Goal: Navigation & Orientation: Find specific page/section

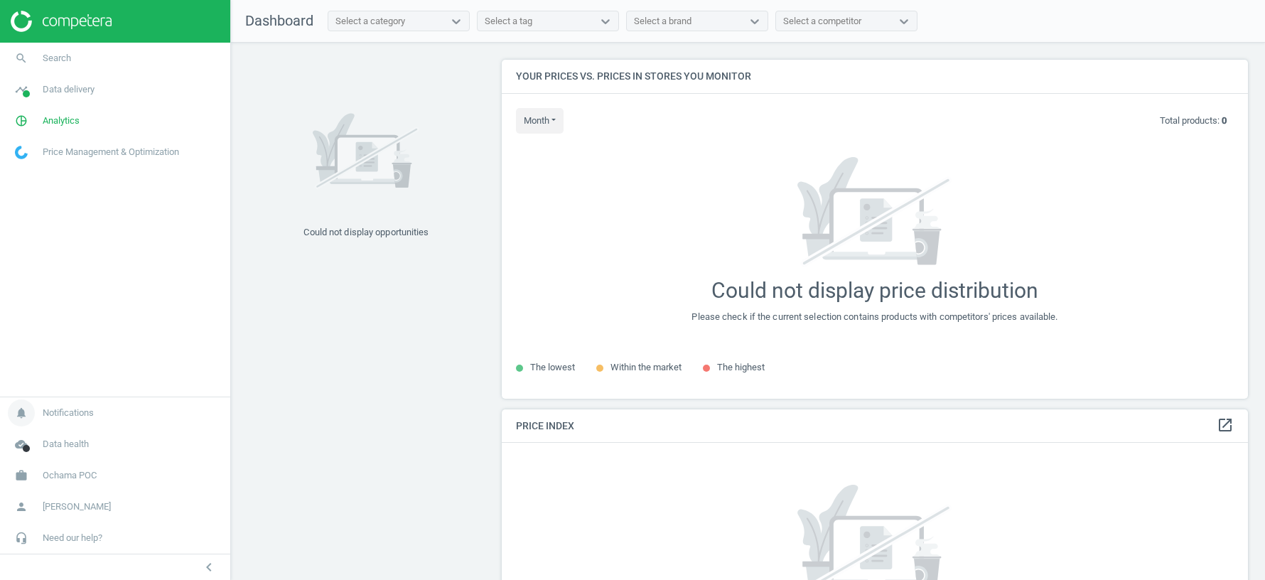
scroll to position [338, 746]
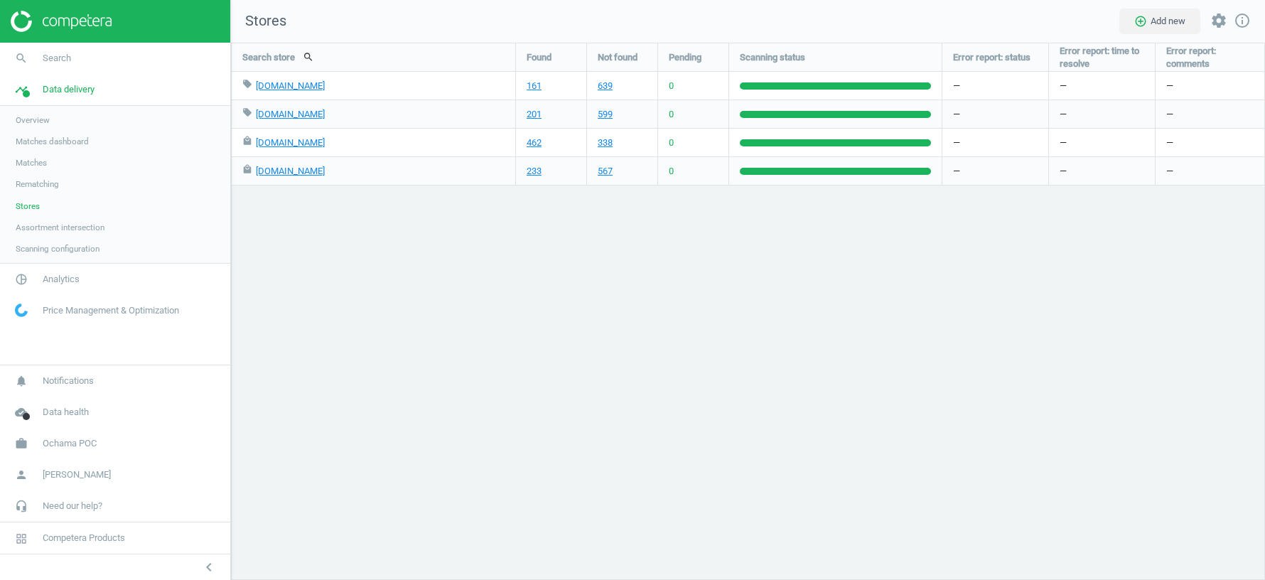
scroll to position [537, 1034]
click at [53, 440] on span "Ochama POC" at bounding box center [70, 443] width 54 height 13
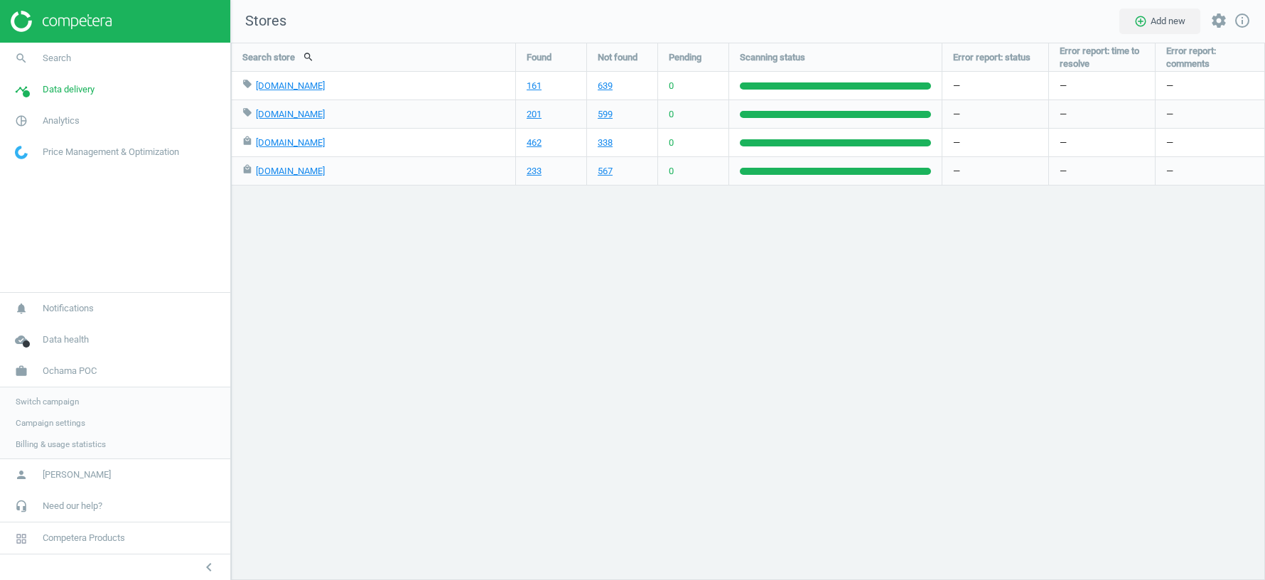
click at [59, 402] on span "Switch campaign" at bounding box center [47, 401] width 63 height 11
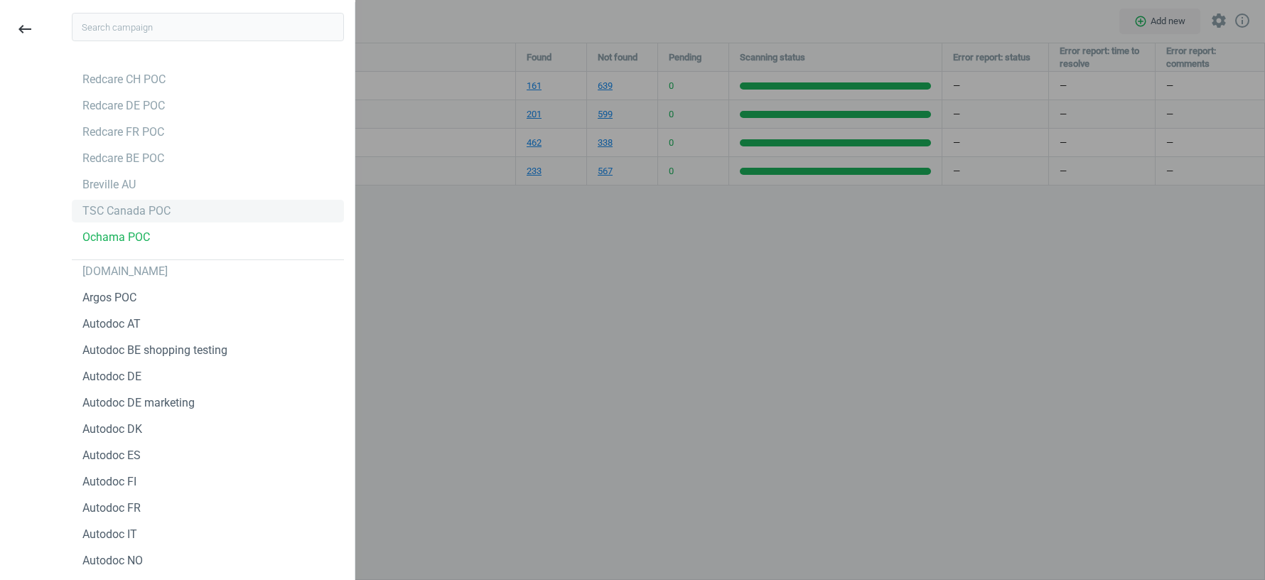
click at [112, 213] on div "TSC Canada POC" at bounding box center [126, 211] width 88 height 16
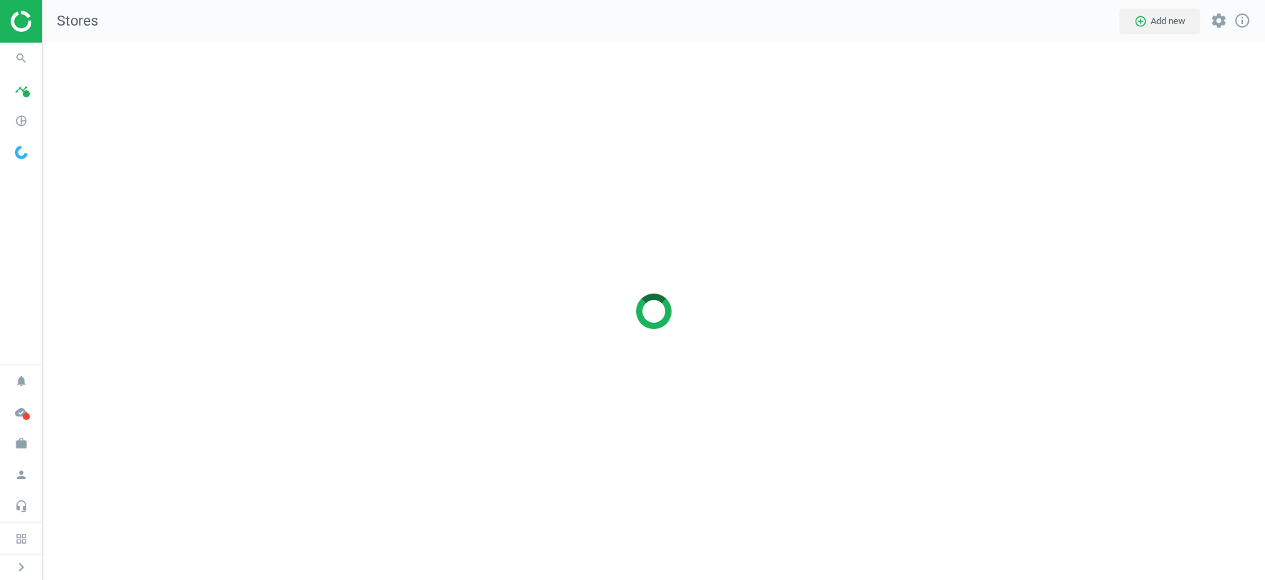
scroll to position [537, 1223]
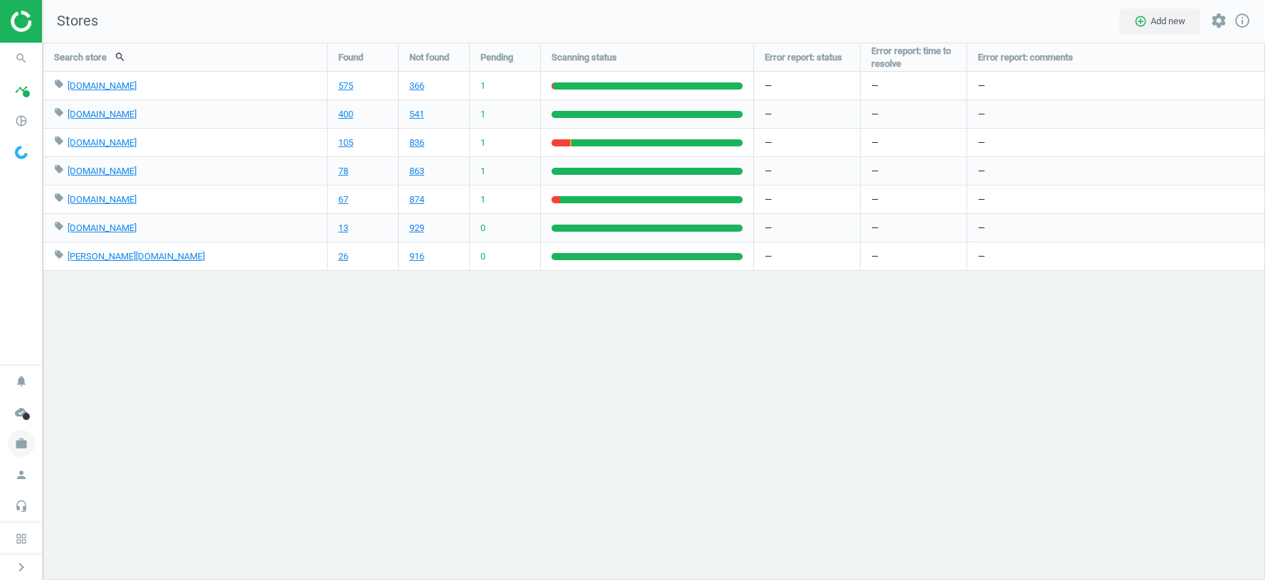
click at [24, 439] on icon "work" at bounding box center [21, 443] width 27 height 27
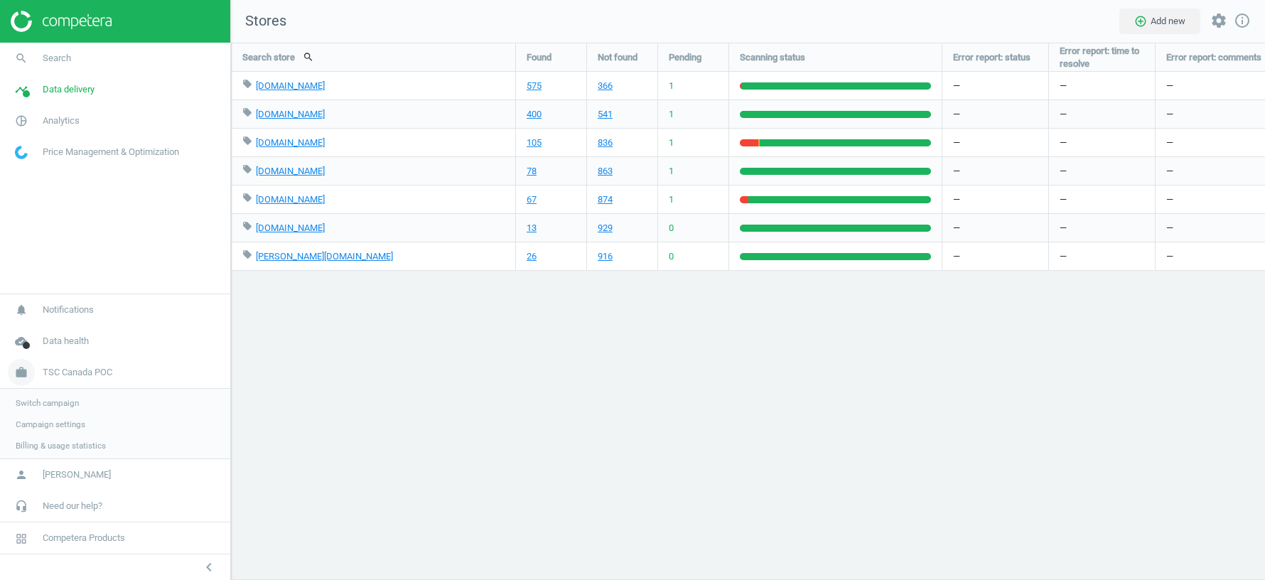
scroll to position [6, 7]
click at [798, 401] on div "Search store search Found Not found Pending Scanning status Error report: statu…" at bounding box center [748, 311] width 1034 height 537
